Goal: Transaction & Acquisition: Purchase product/service

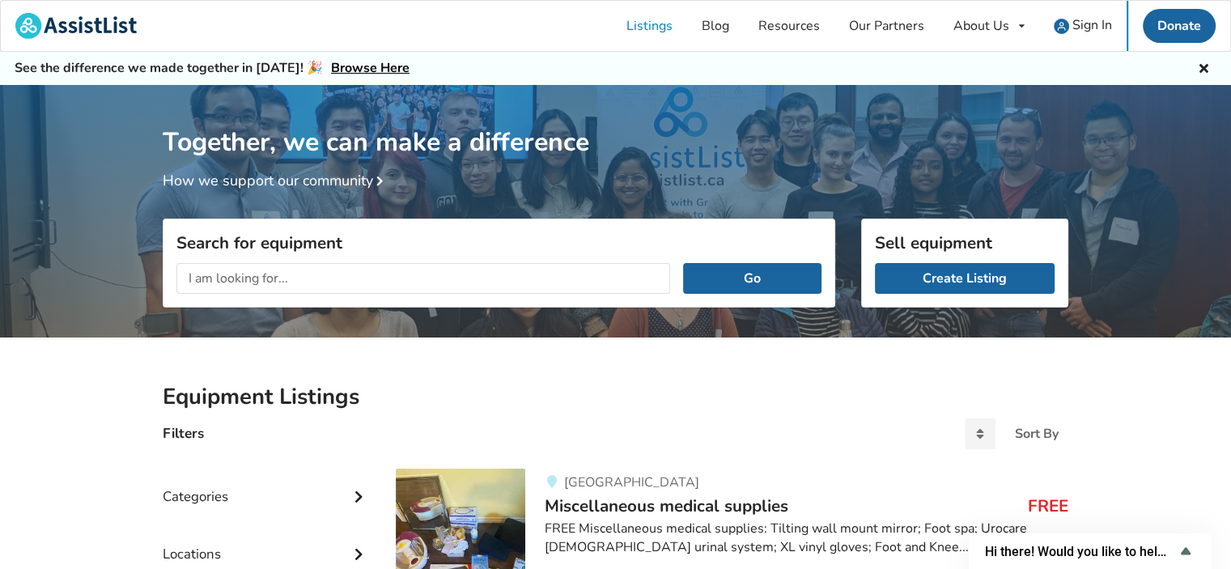
click at [588, 421] on div "Filters Sort By Most recent Price ascending Price descending" at bounding box center [615, 434] width 931 height 44
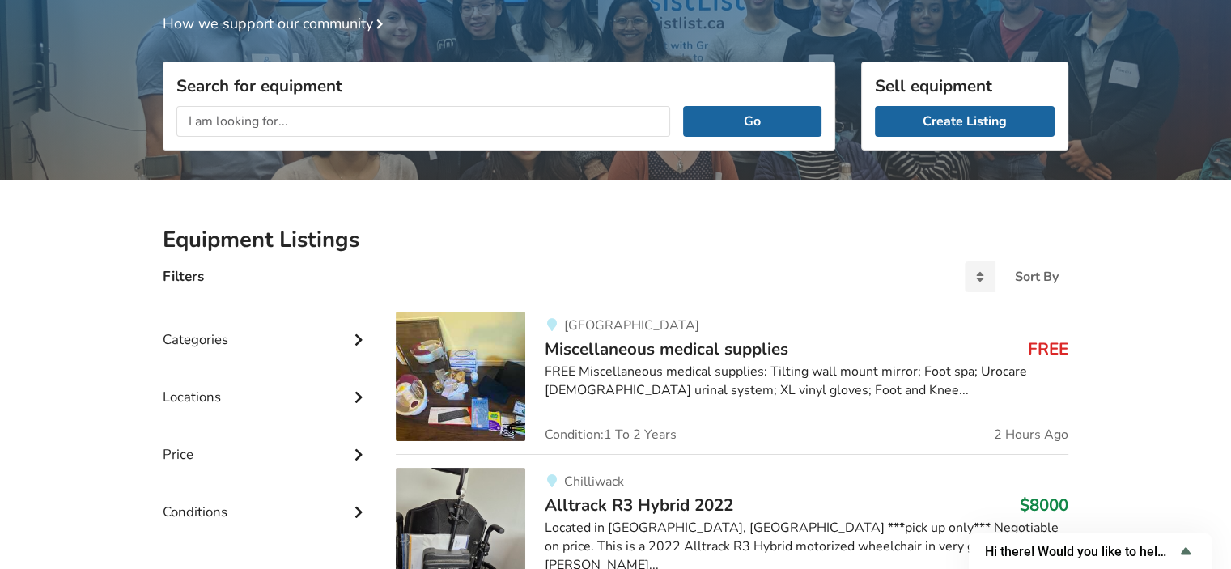
scroll to position [108, 0]
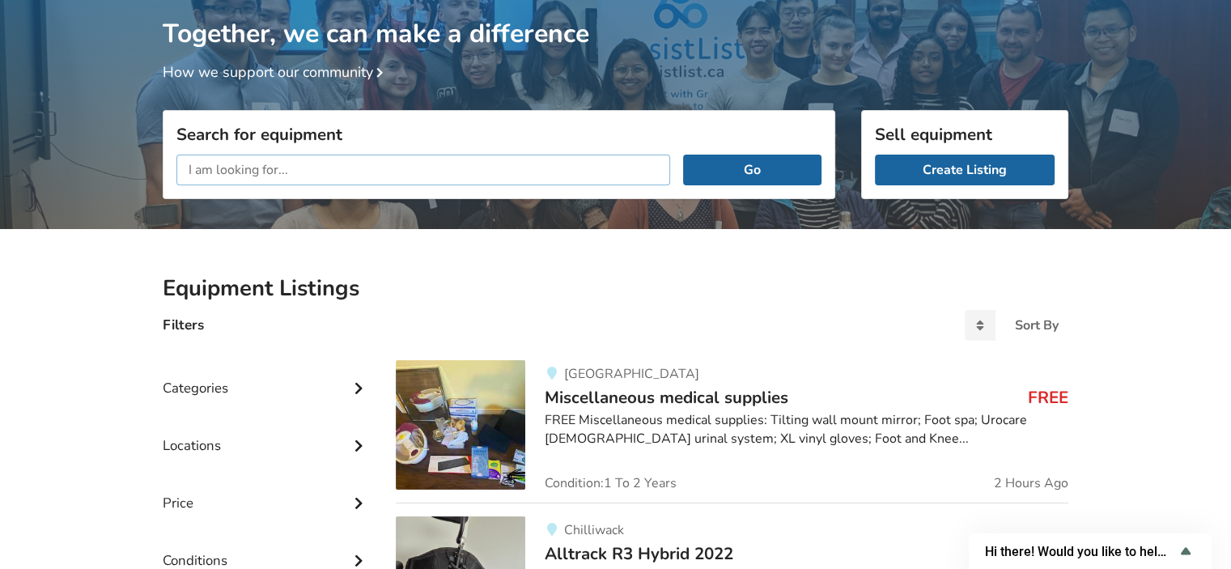
click at [210, 171] on input "text" at bounding box center [423, 170] width 494 height 31
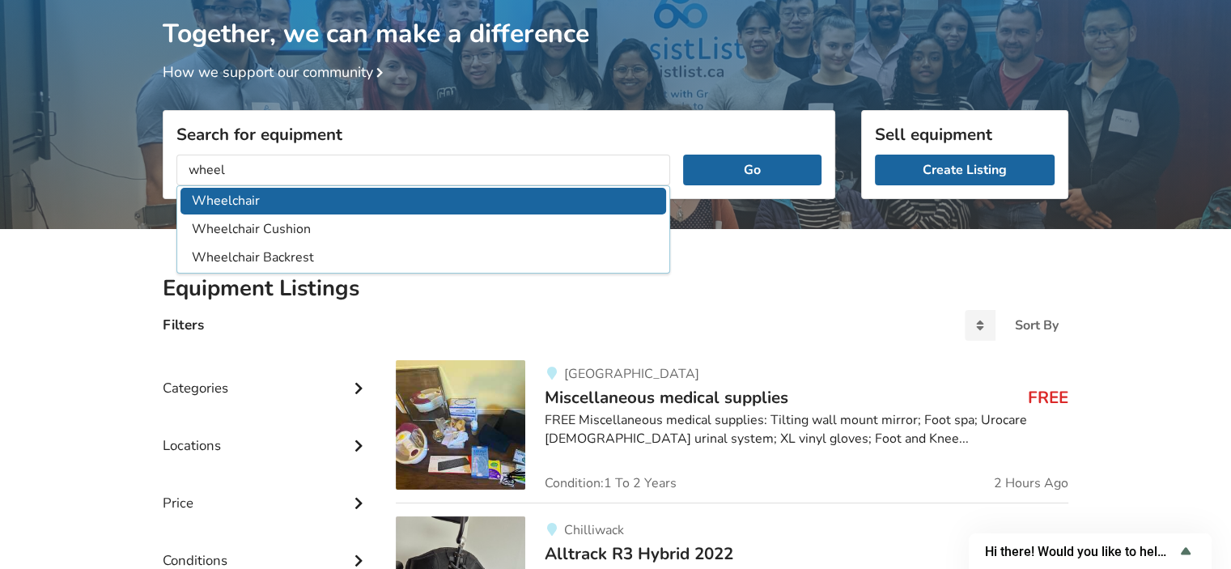
click at [239, 198] on li "Wheelchair" at bounding box center [422, 201] width 485 height 27
type input "Wheelchair"
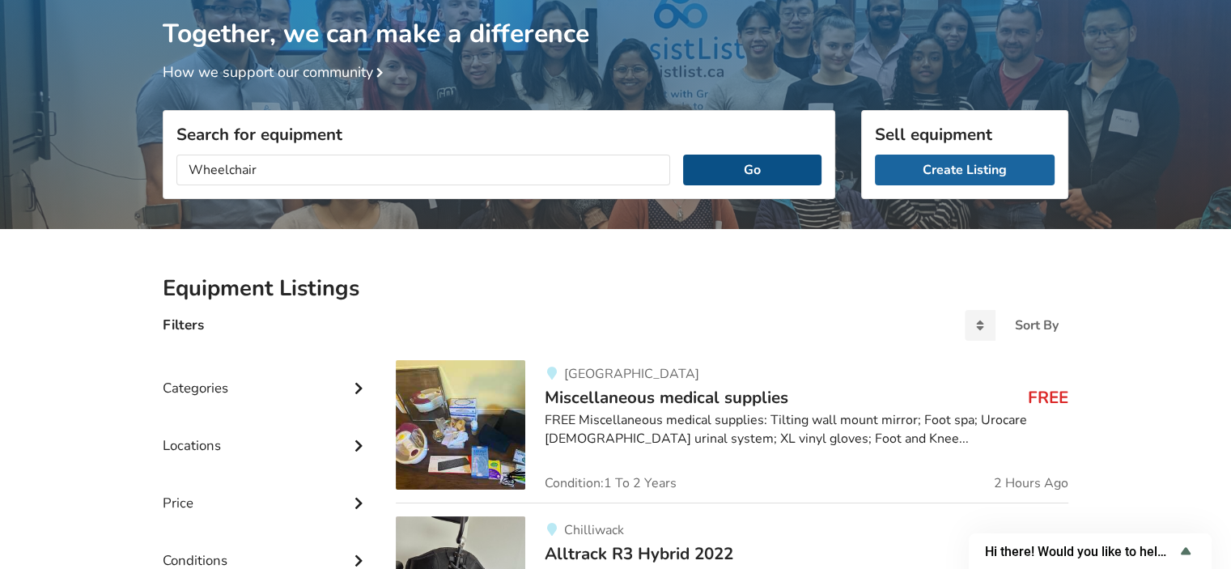
click at [753, 171] on button "Go" at bounding box center [752, 170] width 138 height 31
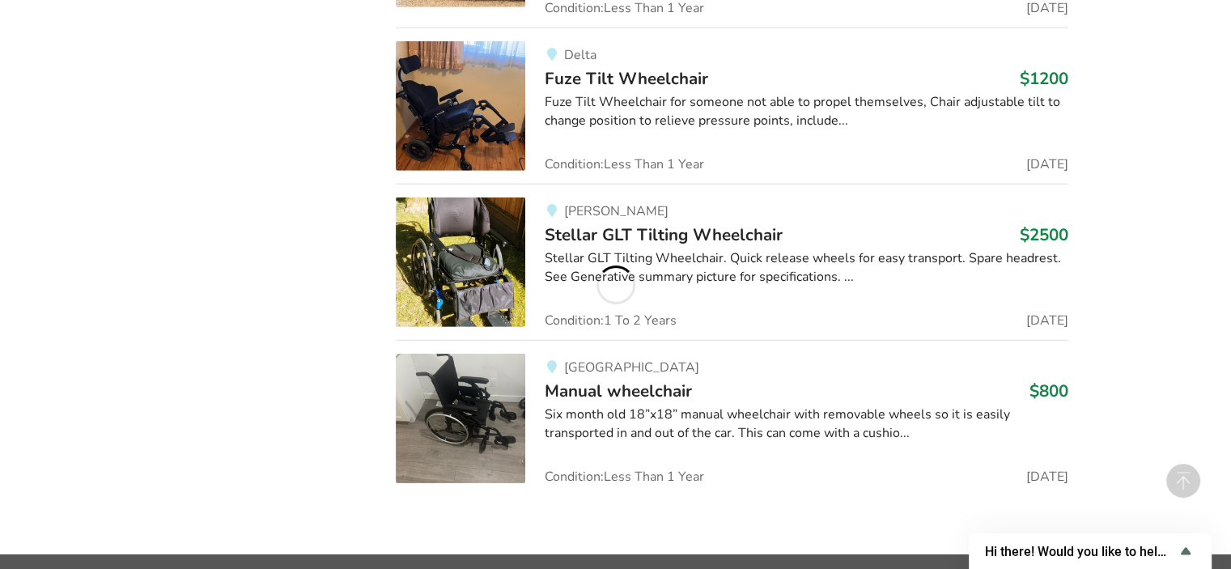
scroll to position [5047, 0]
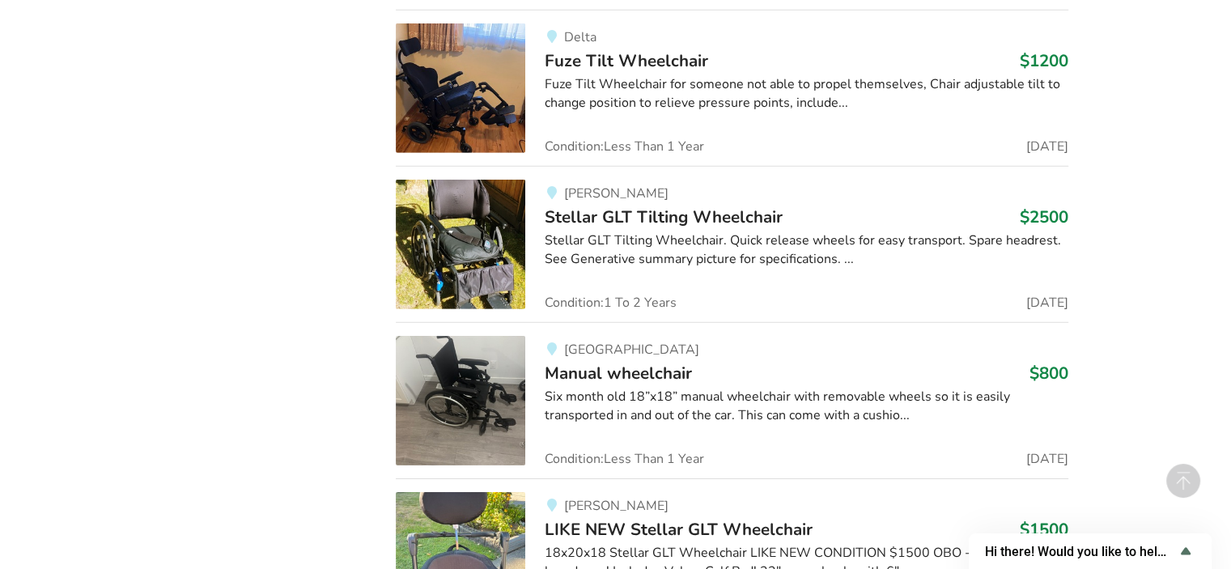
drag, startPoint x: 1242, startPoint y: 559, endPoint x: 838, endPoint y: 316, distance: 471.5
click at [838, 322] on link "Maple Ridge Manual wheelchair $800 Six month old 18”x18” manual wheelchair with…" at bounding box center [732, 400] width 672 height 156
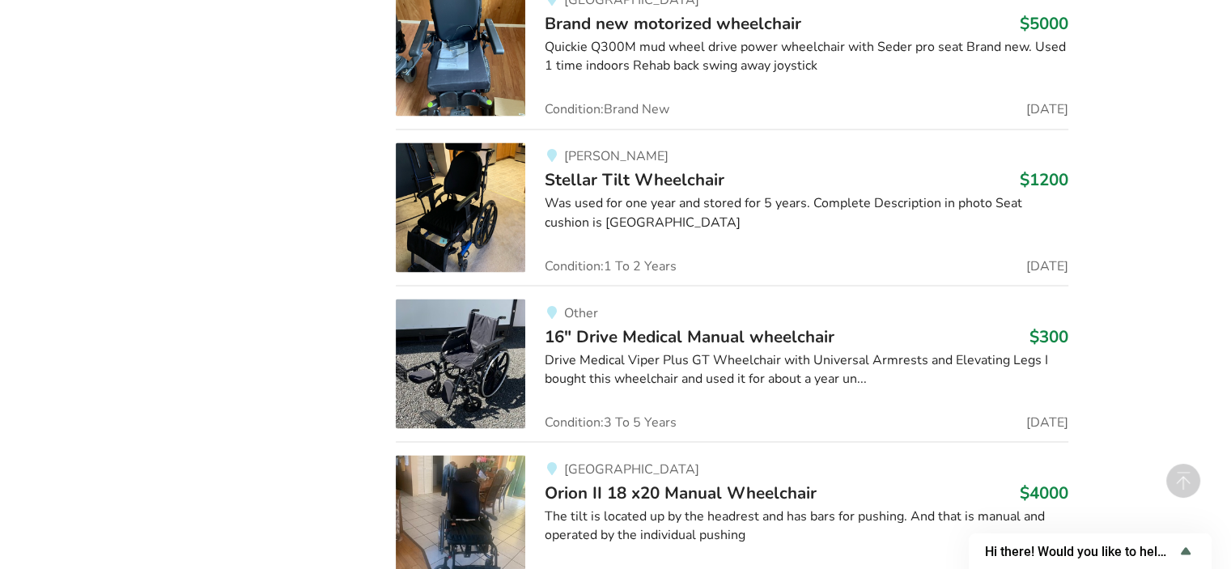
scroll to position [2870, 0]
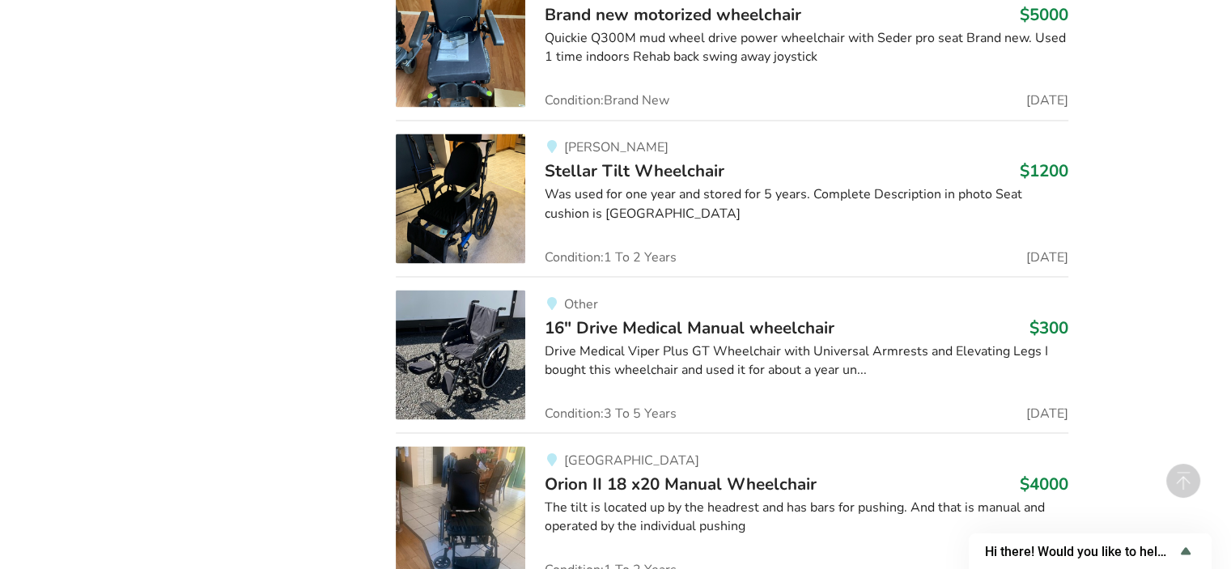
click at [874, 446] on div "Northwest BC Orion II 18 x20 Manual Wheelchair $4000 The tilt is located up by …" at bounding box center [796, 510] width 543 height 129
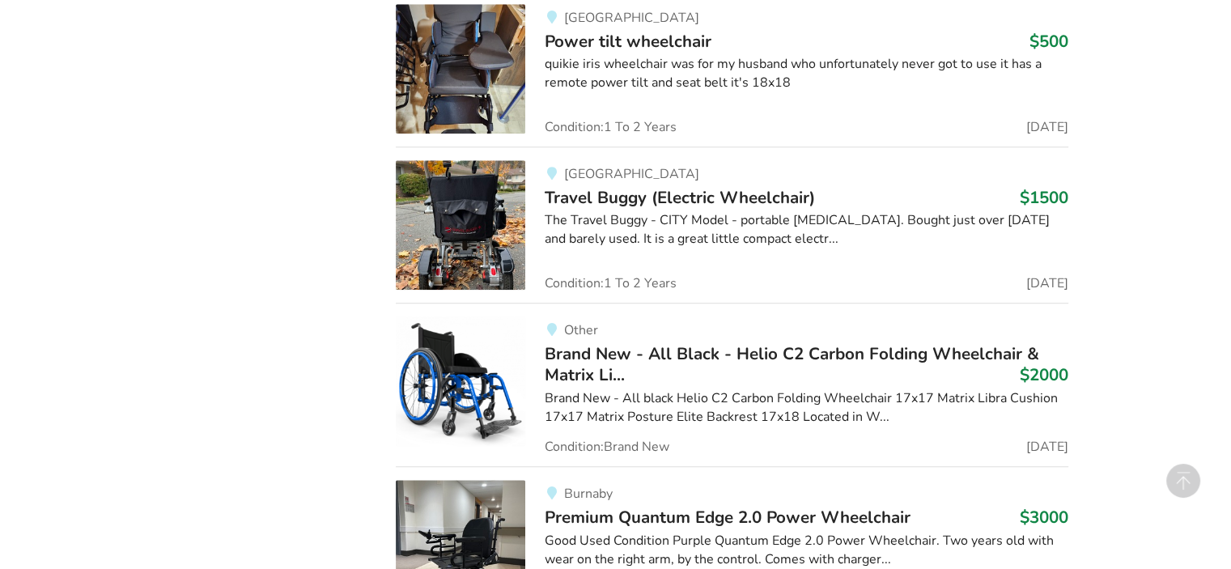
scroll to position [2870, 0]
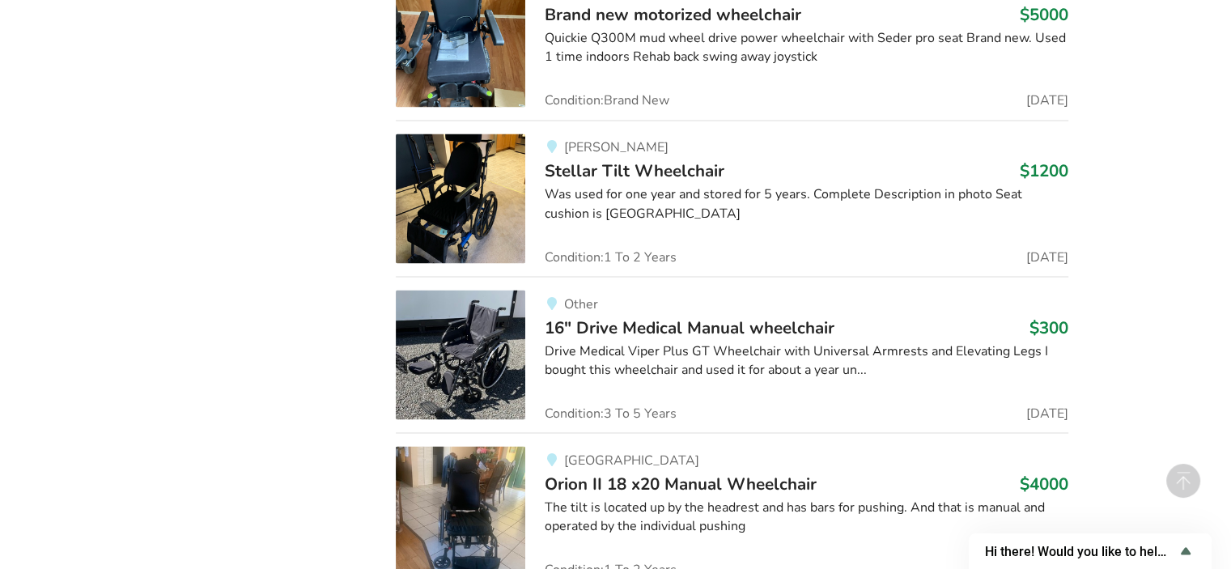
click at [494, 365] on img at bounding box center [460, 354] width 129 height 129
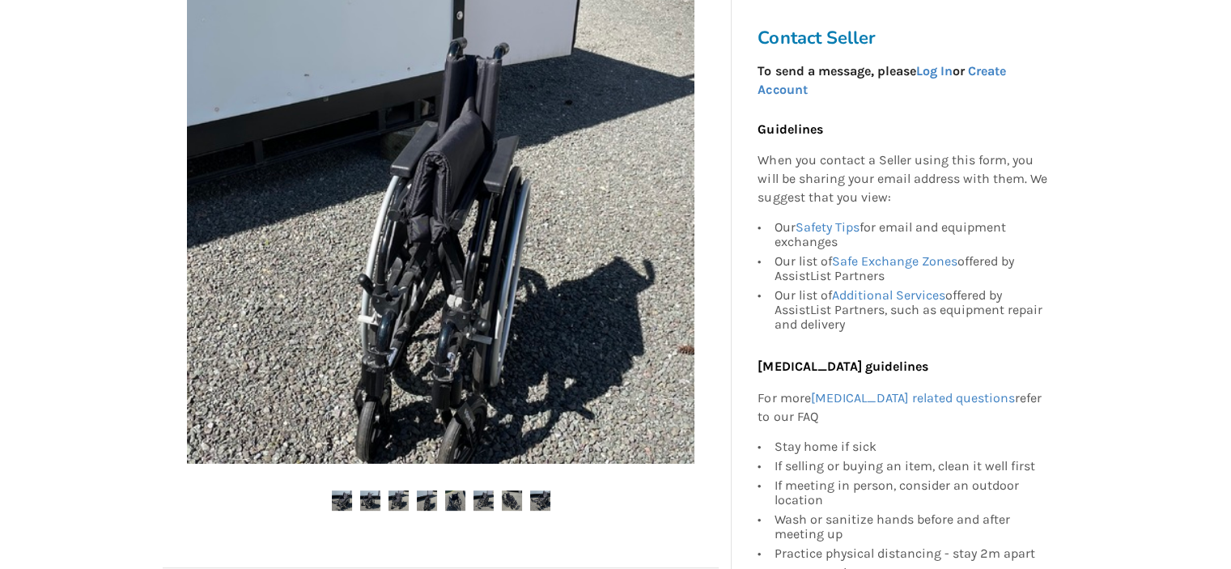
scroll to position [382, 0]
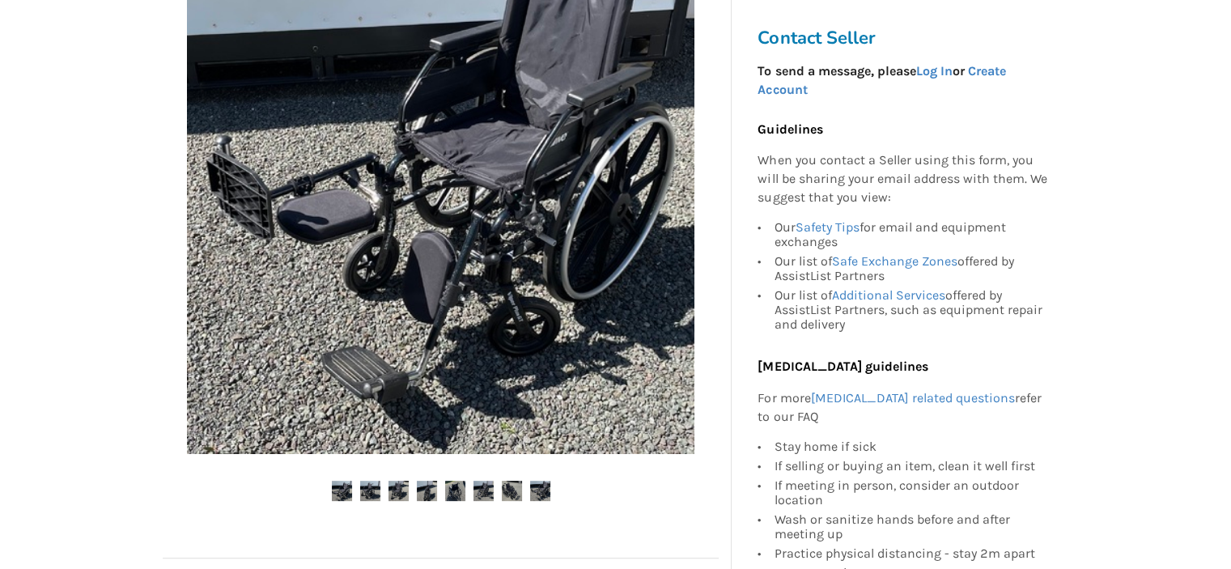
click at [343, 478] on div at bounding box center [441, 235] width 556 height 593
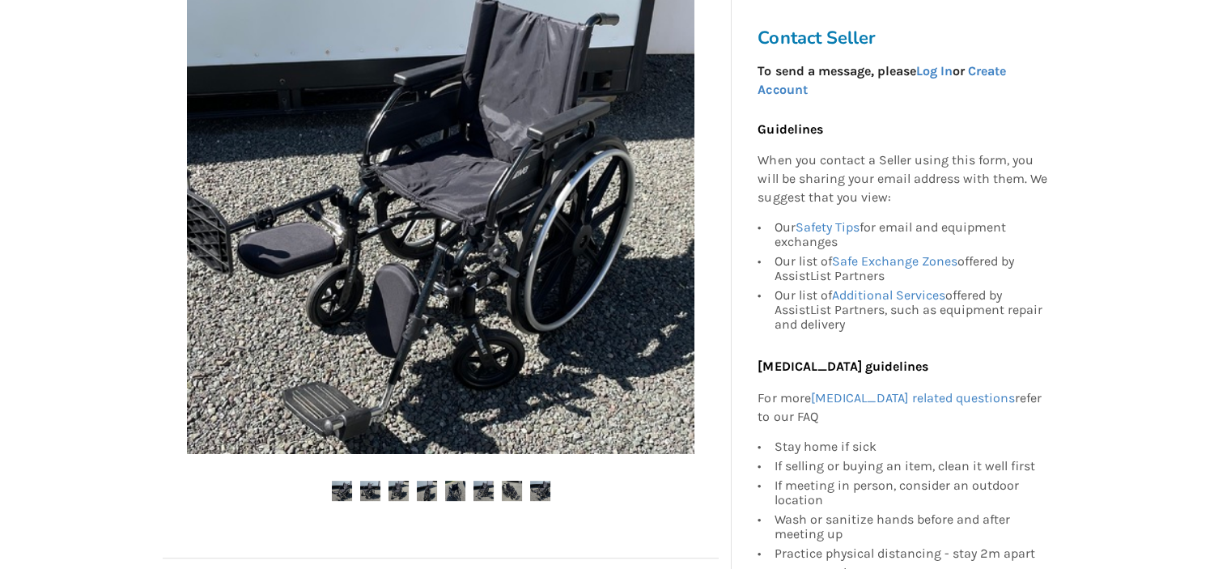
click at [370, 487] on img at bounding box center [370, 491] width 20 height 20
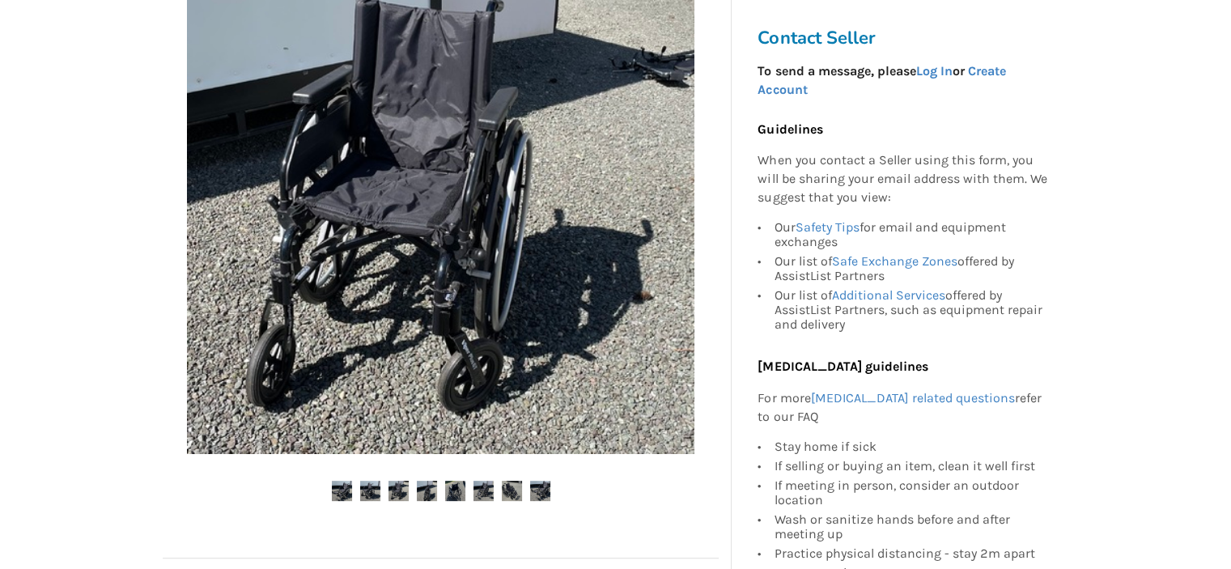
click at [392, 487] on img at bounding box center [398, 491] width 20 height 20
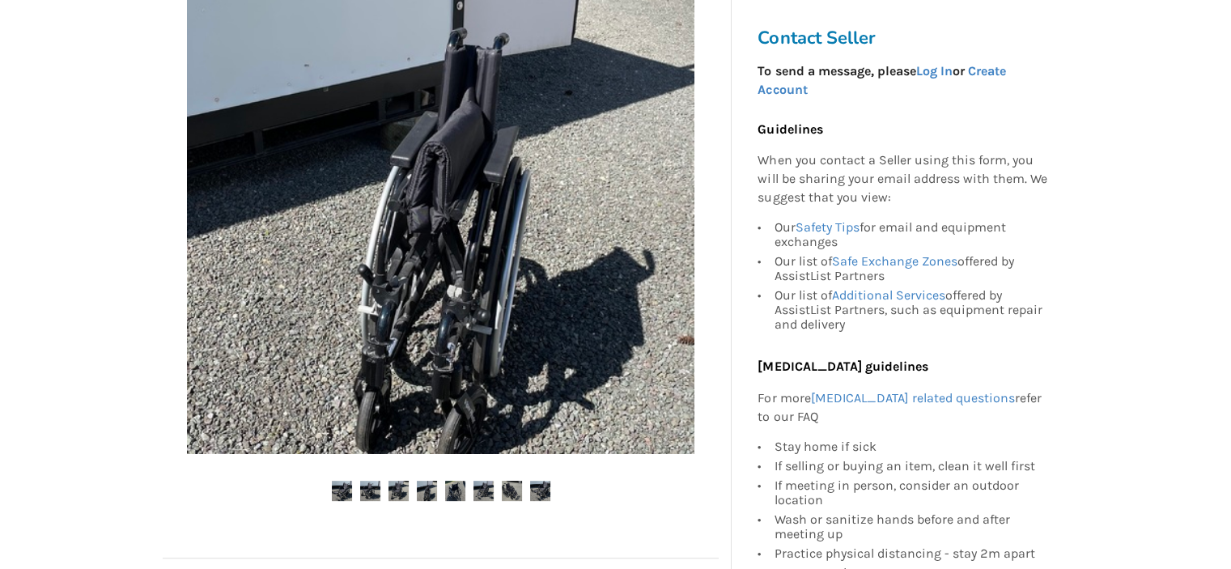
click at [417, 489] on img at bounding box center [427, 491] width 20 height 20
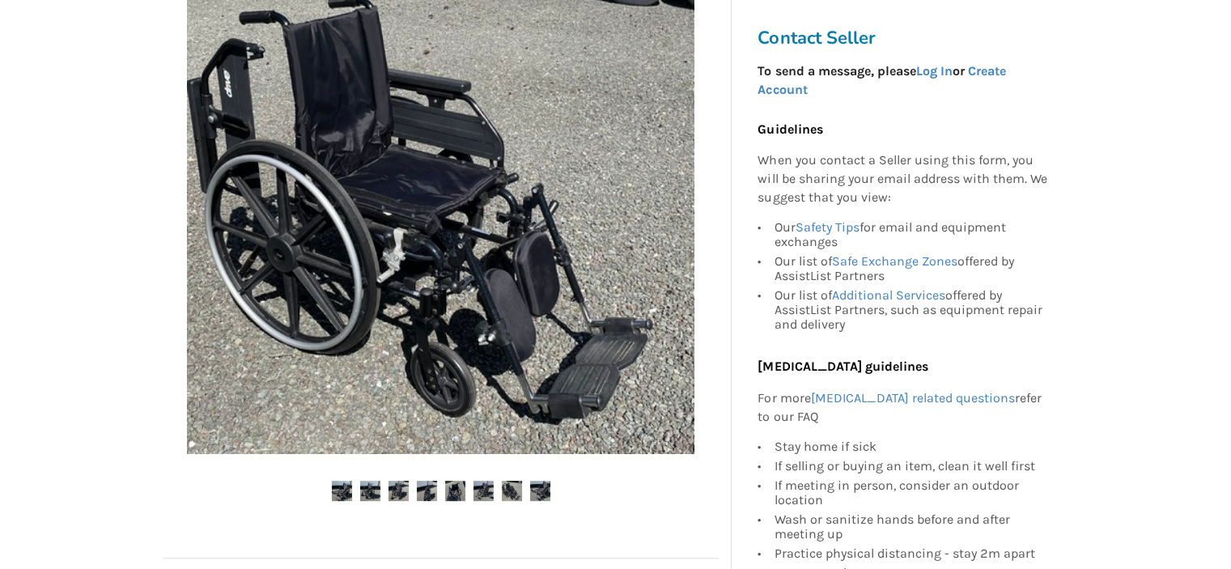
click at [434, 493] on img at bounding box center [427, 491] width 20 height 20
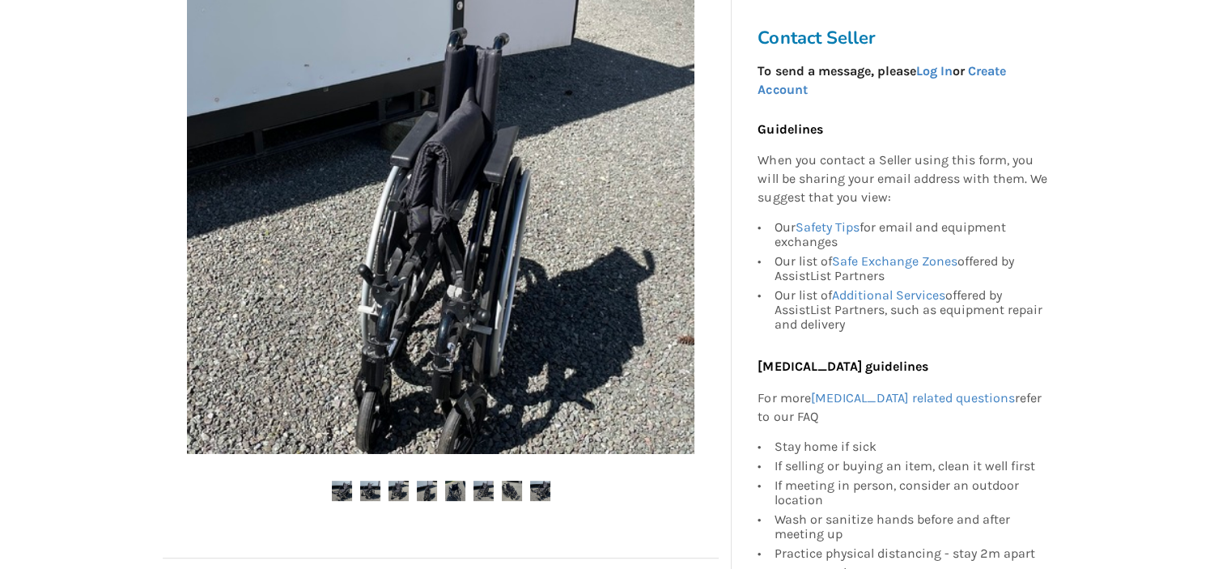
click at [478, 488] on img at bounding box center [483, 491] width 20 height 20
drag, startPoint x: 1242, startPoint y: 449, endPoint x: 894, endPoint y: 2, distance: 566.1
click at [894, 2] on div "Contact Seller To send a message, please Log In or Create Account Guidelines Wh…" at bounding box center [905, 495] width 349 height 1426
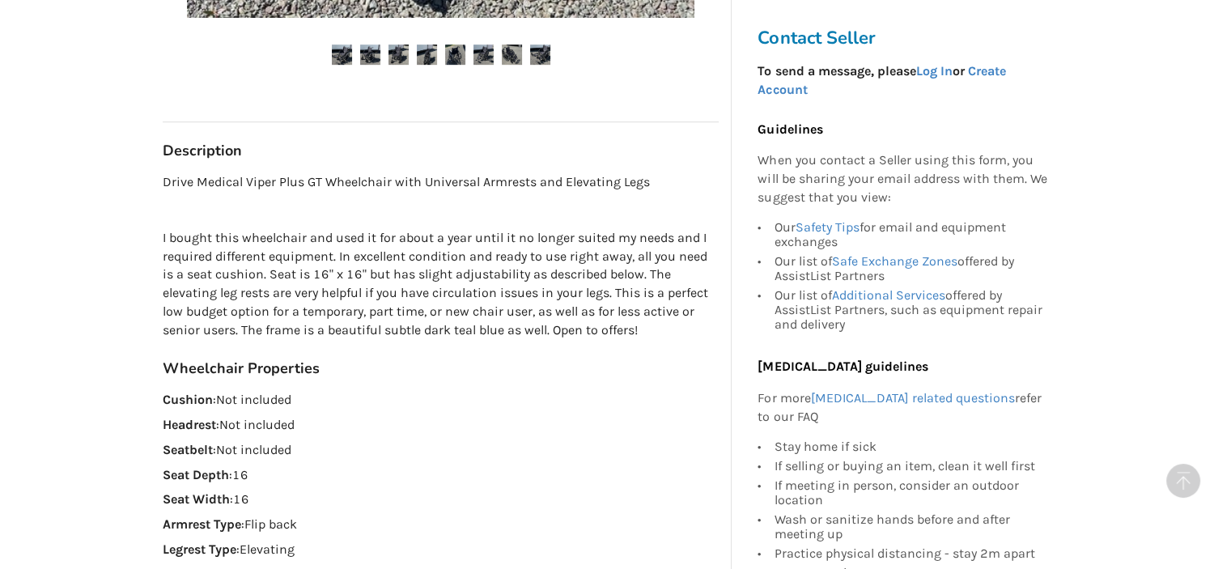
scroll to position [820, 0]
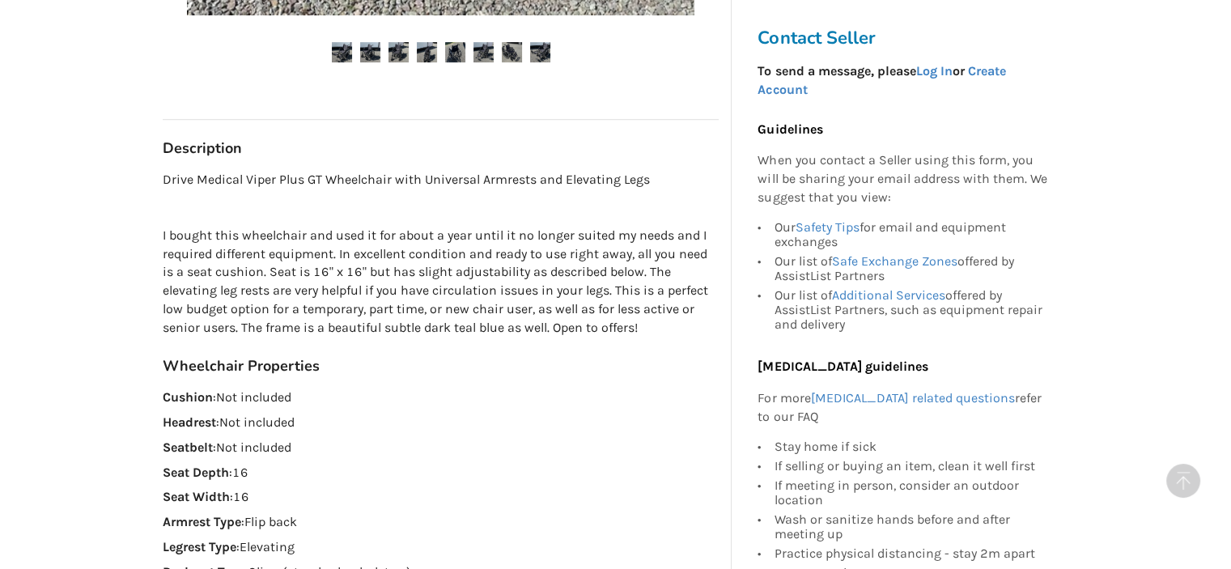
drag, startPoint x: 1228, startPoint y: 255, endPoint x: 456, endPoint y: 341, distance: 776.6
drag, startPoint x: 456, startPoint y: 341, endPoint x: 440, endPoint y: 379, distance: 42.1
click at [440, 379] on div "Wheelchair Properties Cushion : Not included Headrest : Not included Seatbelt :…" at bounding box center [441, 494] width 556 height 275
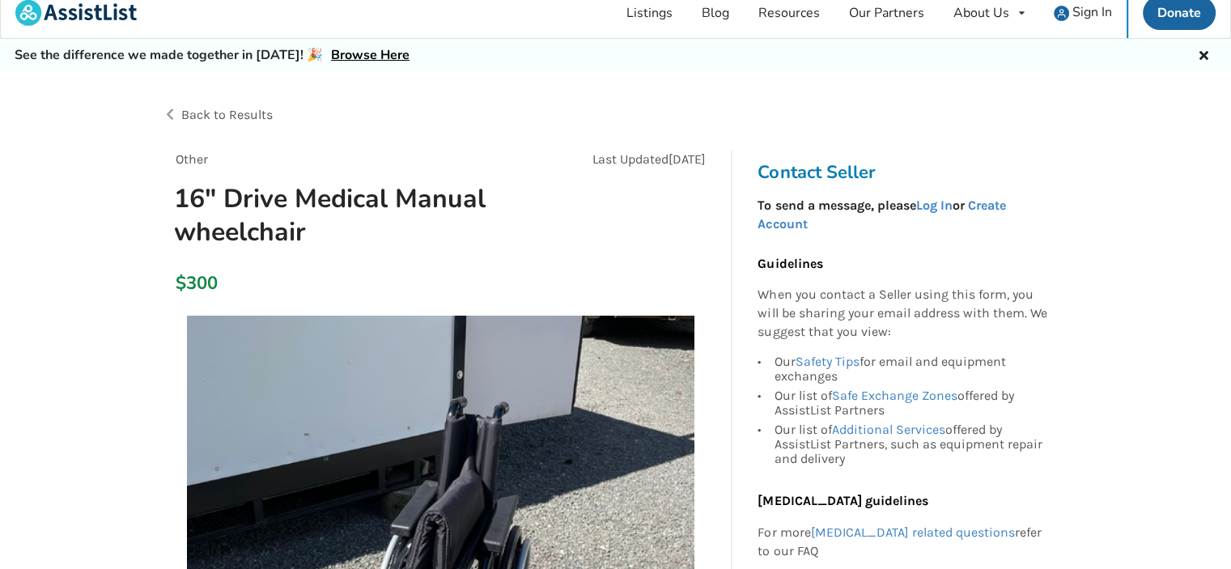
scroll to position [0, 0]
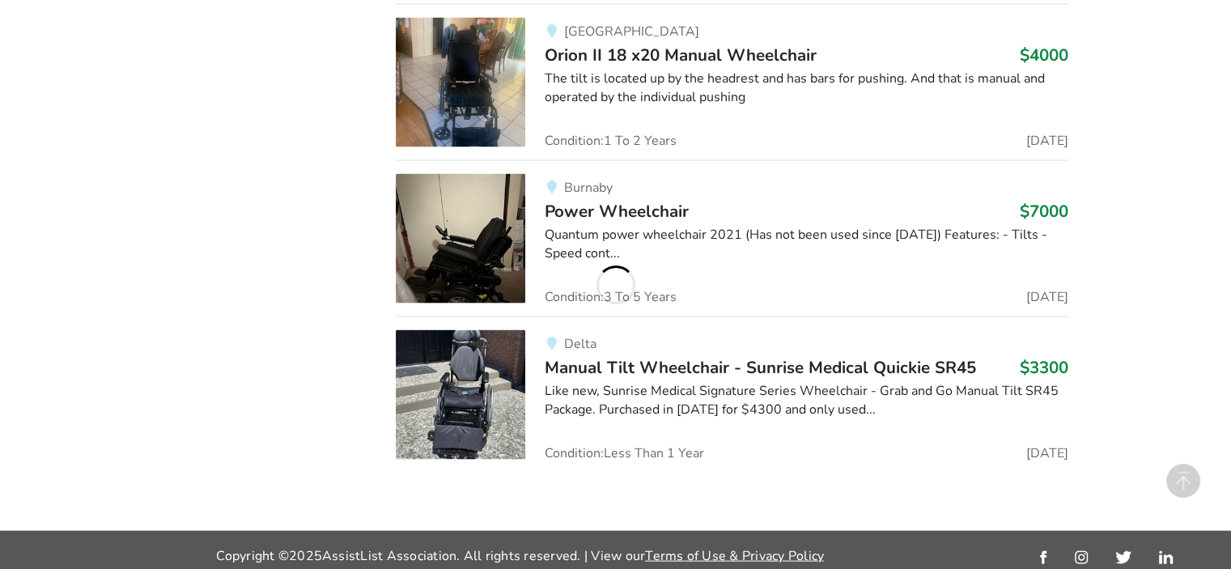
scroll to position [3302, 0]
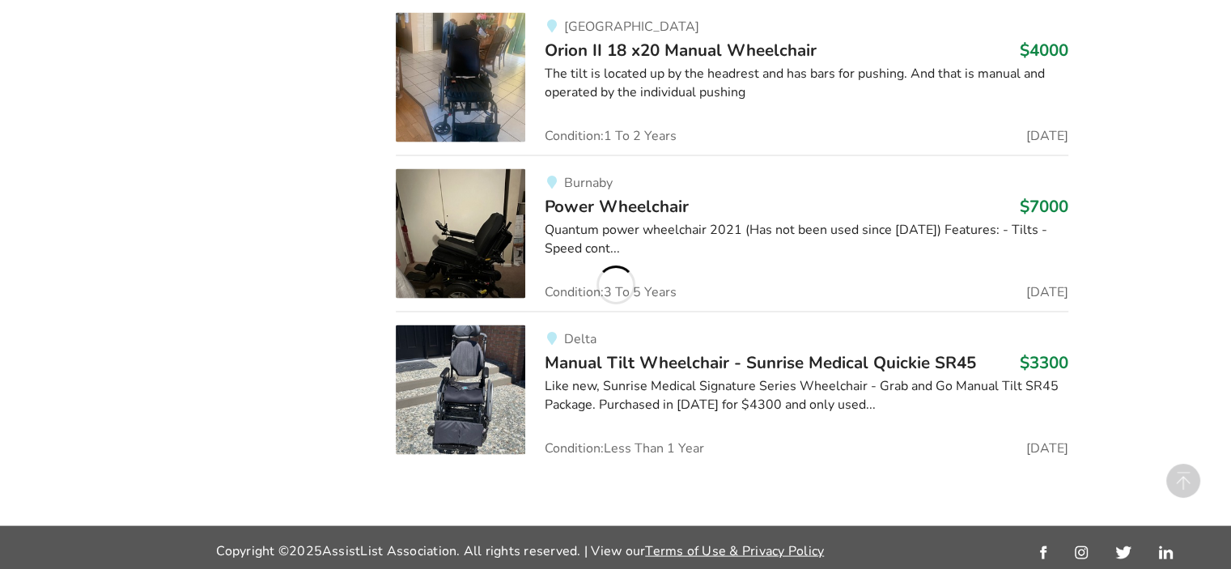
drag, startPoint x: 1242, startPoint y: 549, endPoint x: 900, endPoint y: 478, distance: 349.5
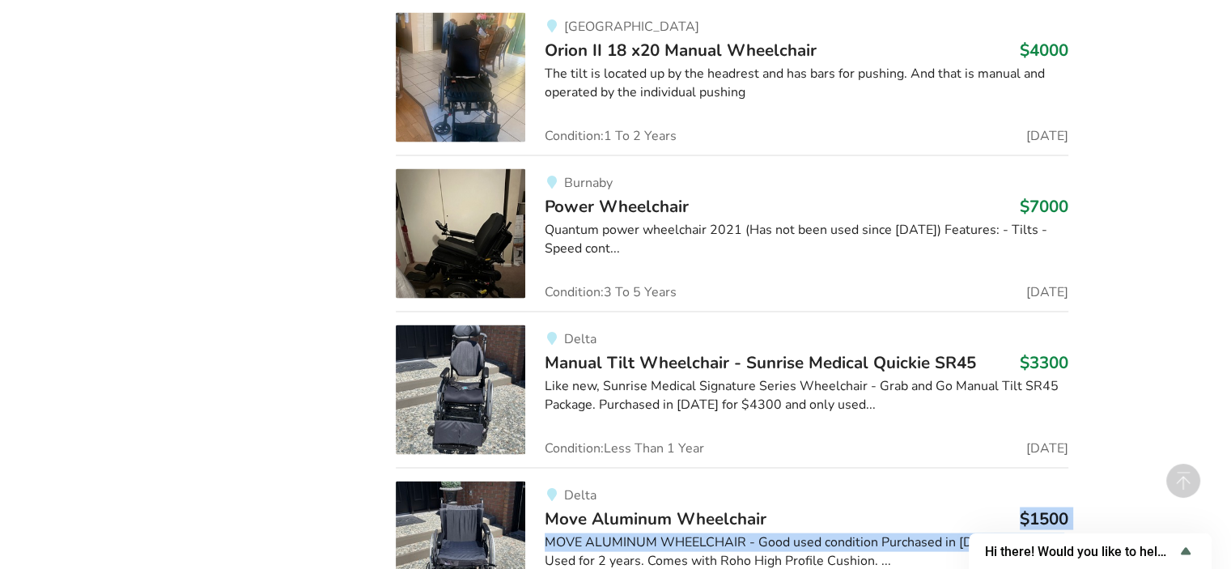
drag, startPoint x: 1229, startPoint y: 497, endPoint x: 1222, endPoint y: 527, distance: 30.8
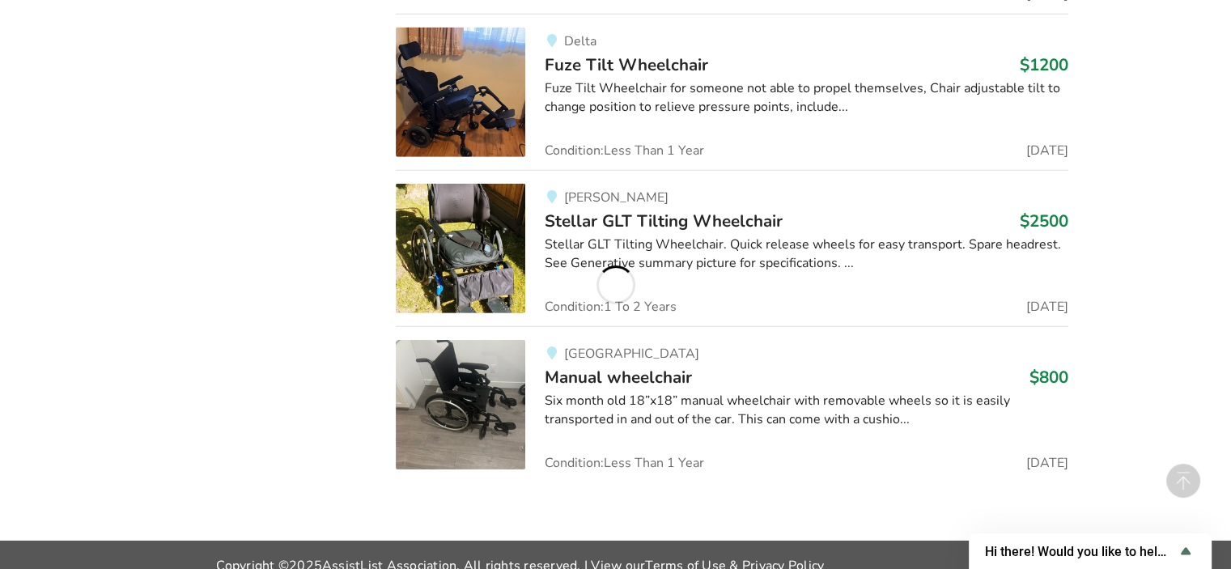
scroll to position [5047, 0]
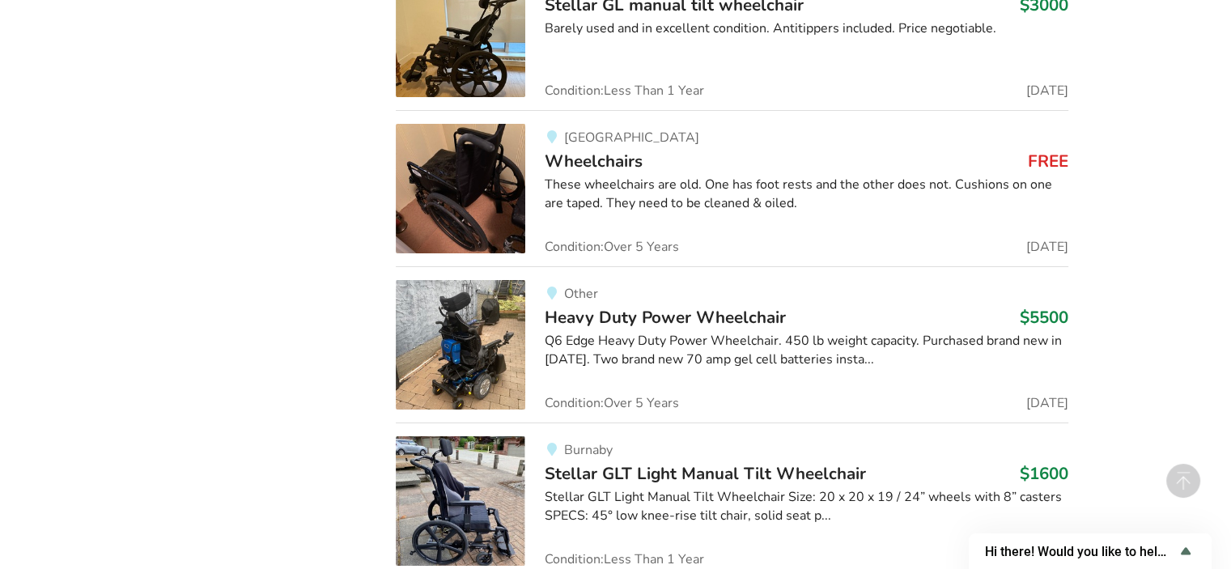
scroll to position [6065, 0]
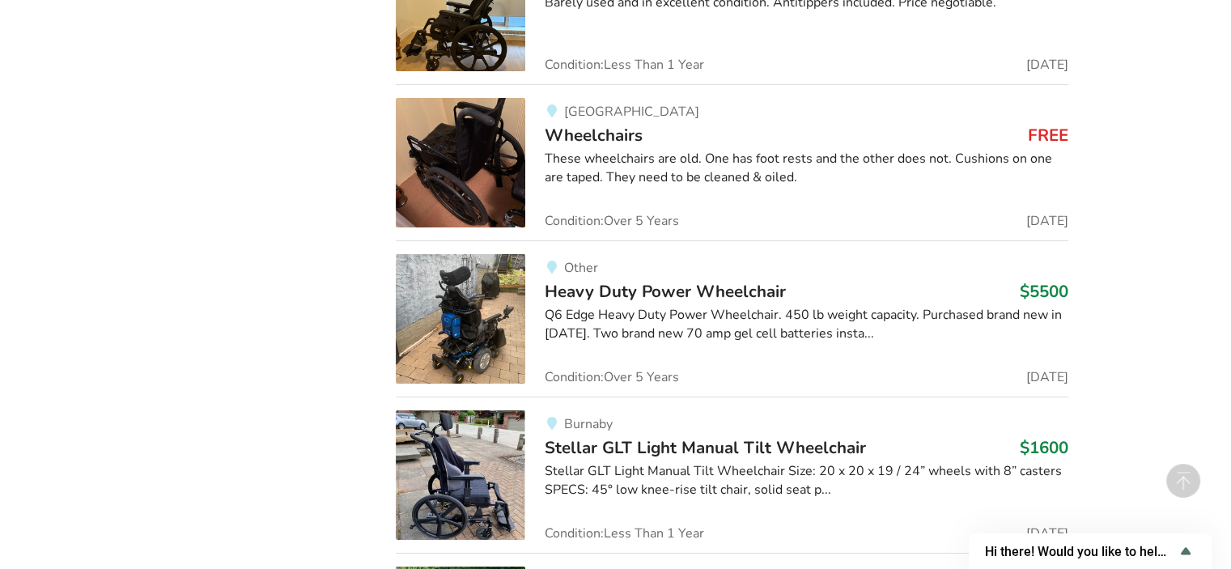
drag, startPoint x: 1226, startPoint y: 504, endPoint x: 874, endPoint y: 184, distance: 476.5
click at [874, 184] on div "[GEOGRAPHIC_DATA] Wheelchairs FREE These wheelchairs are old. One has foot rest…" at bounding box center [796, 162] width 543 height 129
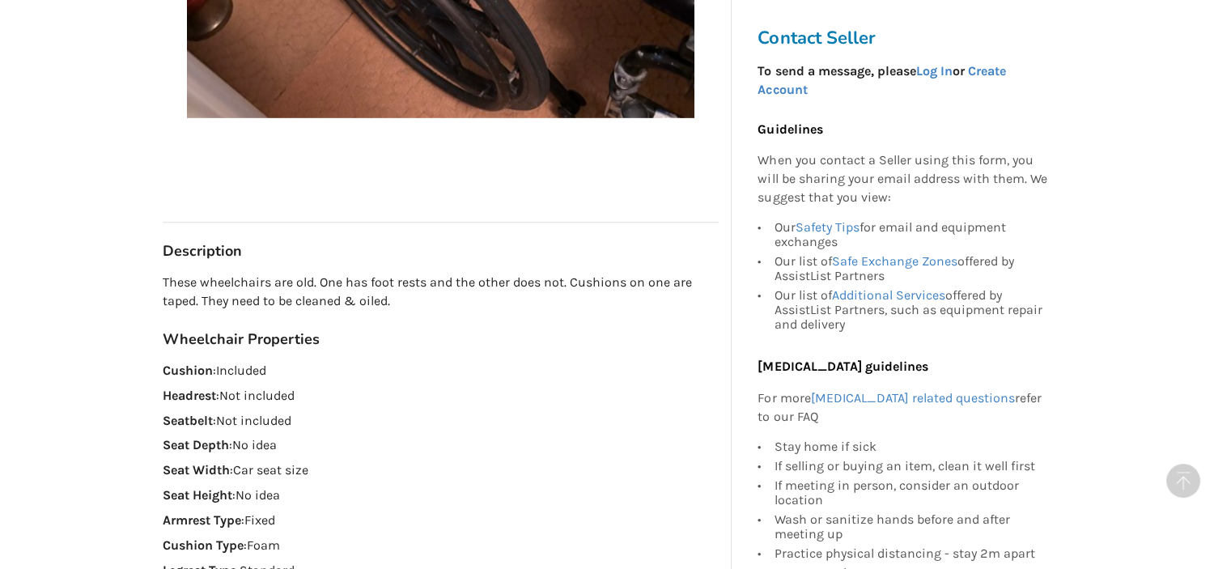
scroll to position [687, 0]
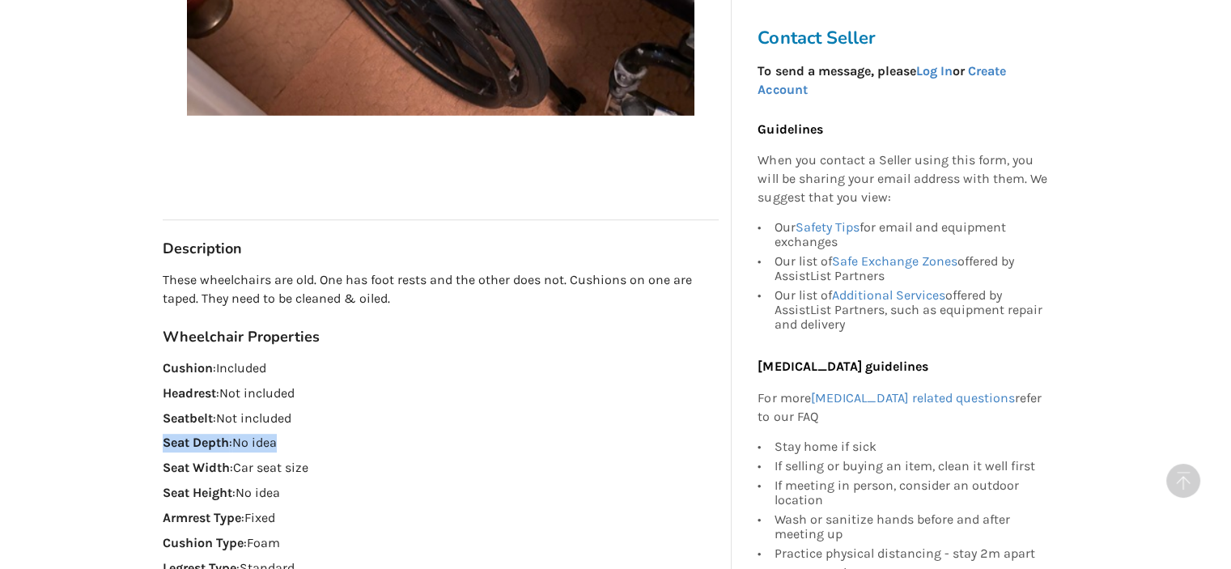
drag, startPoint x: 1234, startPoint y: 228, endPoint x: 301, endPoint y: 448, distance: 958.4
click at [301, 440] on div "Wheelchair Properties Cushion : Included Headrest : Not included Seatbelt : Not…" at bounding box center [441, 528] width 556 height 400
click at [347, 477] on div "Wheelchair Properties Cushion : Included Headrest : Not included Seatbelt : Not…" at bounding box center [441, 528] width 556 height 400
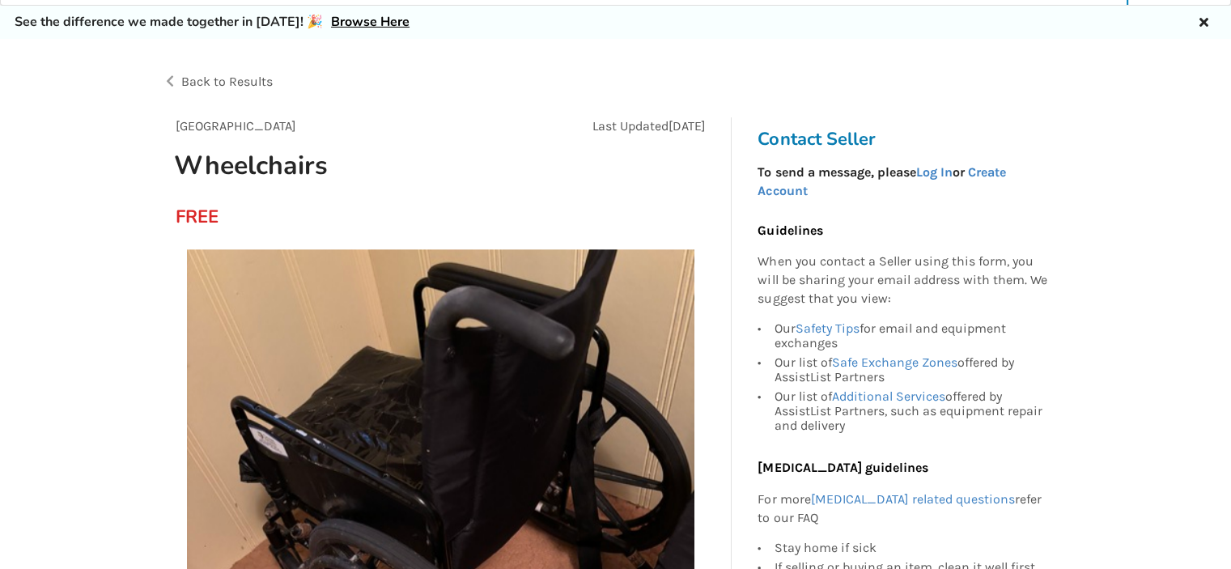
scroll to position [0, 0]
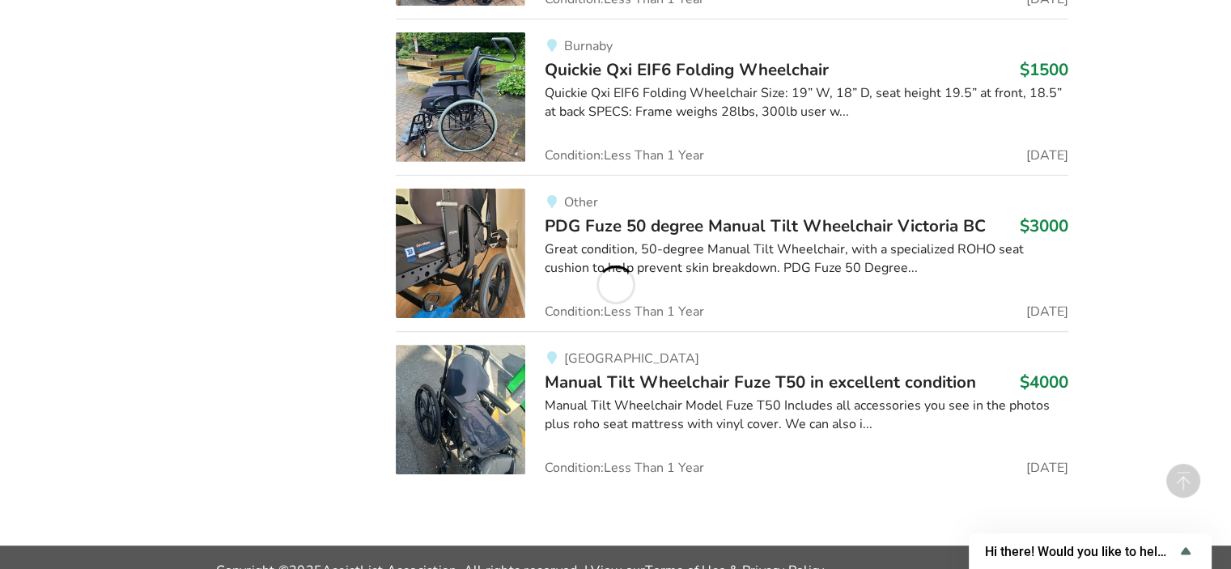
scroll to position [6607, 0]
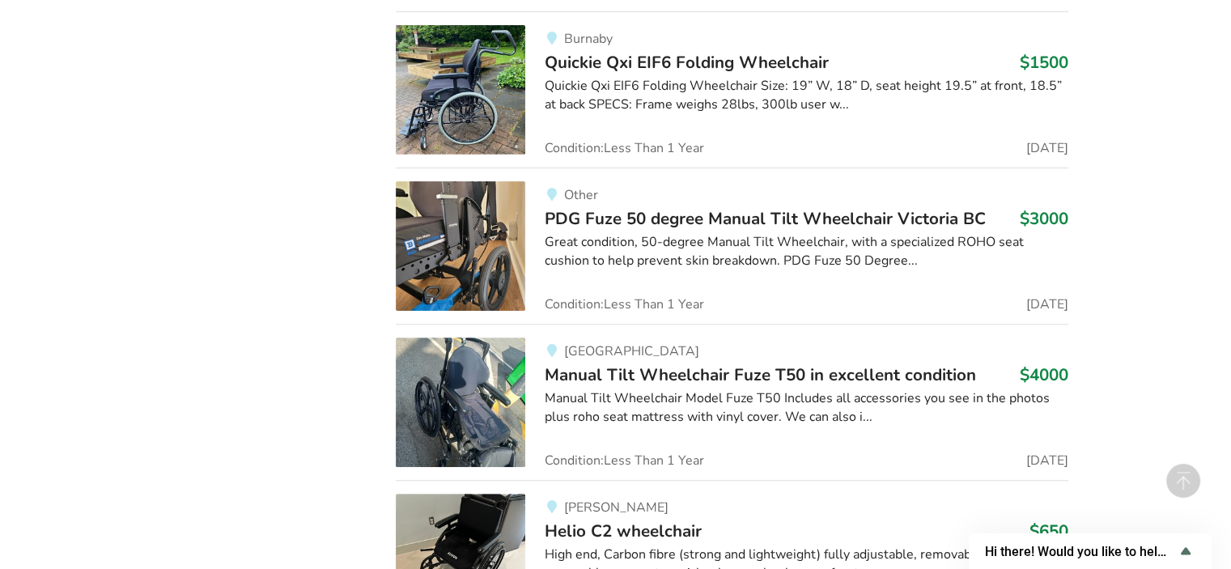
drag, startPoint x: 1242, startPoint y: 556, endPoint x: 805, endPoint y: 481, distance: 443.2
click at [805, 494] on div "[PERSON_NAME] C2 wheelchair $650 High end, Carbon fibre (strong and lightweight…" at bounding box center [796, 558] width 543 height 129
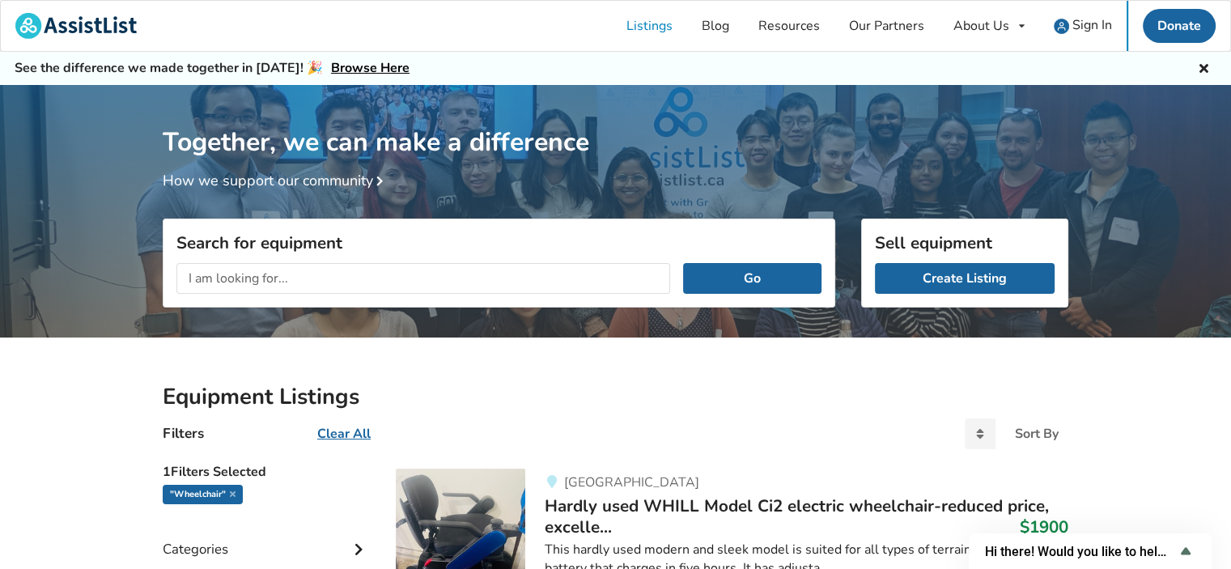
click at [338, 435] on u "Clear All" at bounding box center [343, 434] width 53 height 18
